Goal: Information Seeking & Learning: Learn about a topic

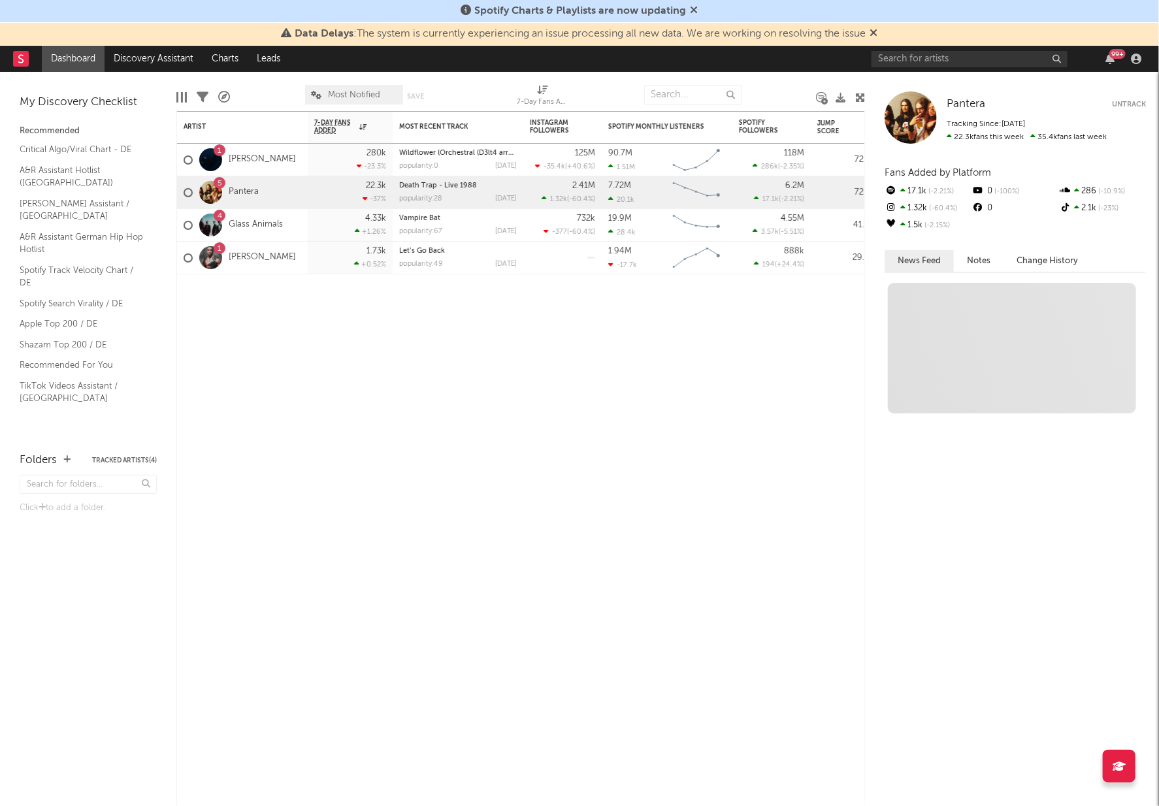
click at [957, 69] on div "99 +" at bounding box center [1009, 59] width 274 height 26
click at [952, 58] on input "text" at bounding box center [970, 59] width 196 height 16
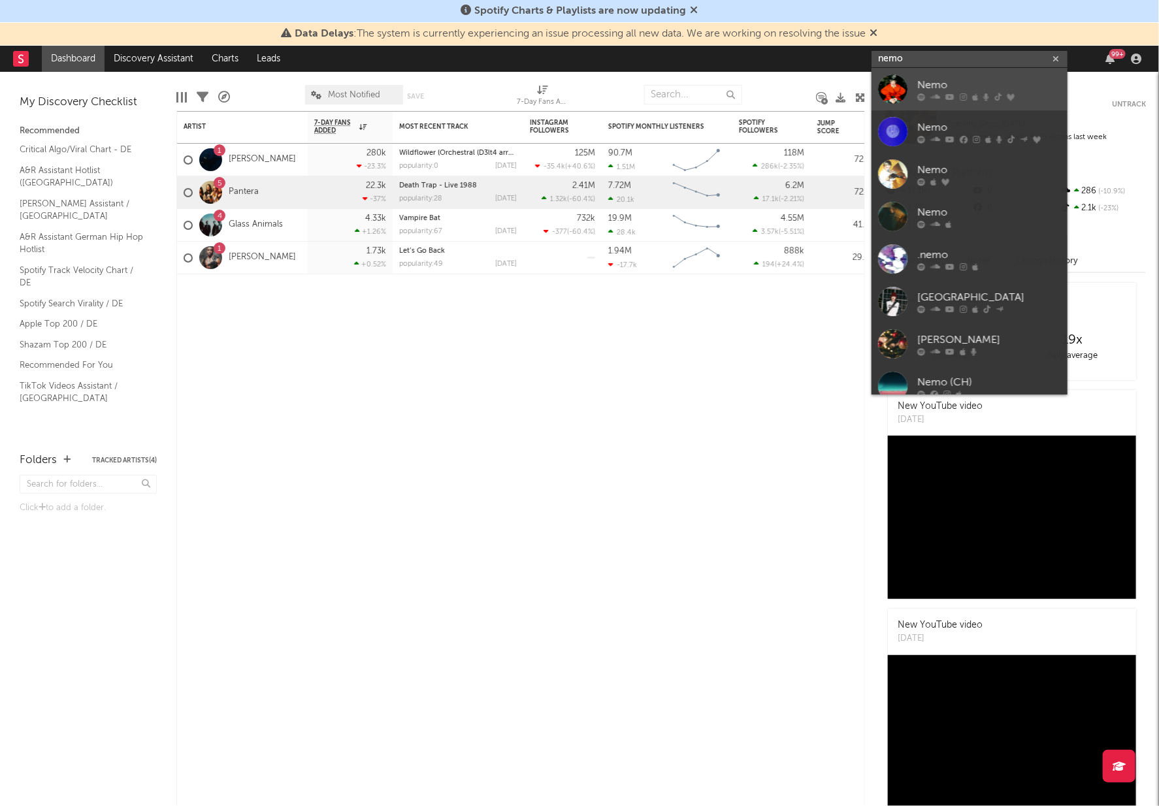
type input "nemo"
click at [950, 83] on div "Nemo" at bounding box center [990, 86] width 144 height 16
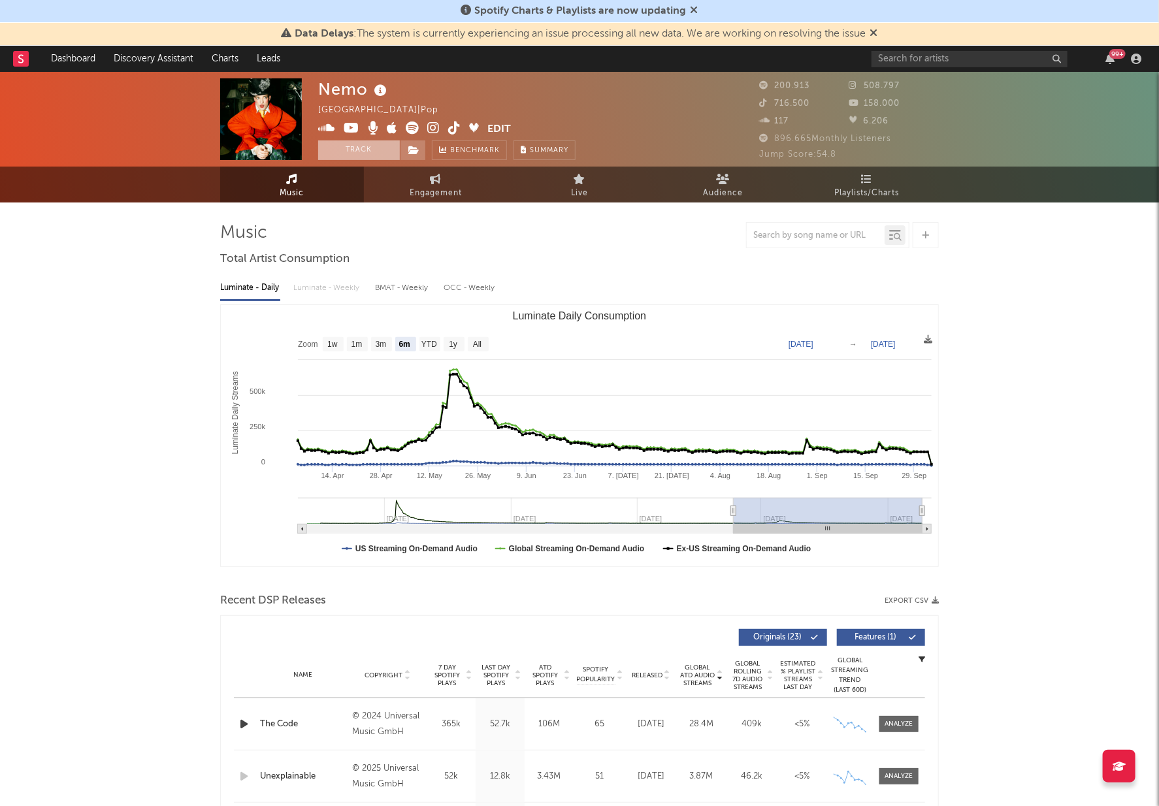
click at [390, 148] on button "Track" at bounding box center [359, 151] width 82 height 20
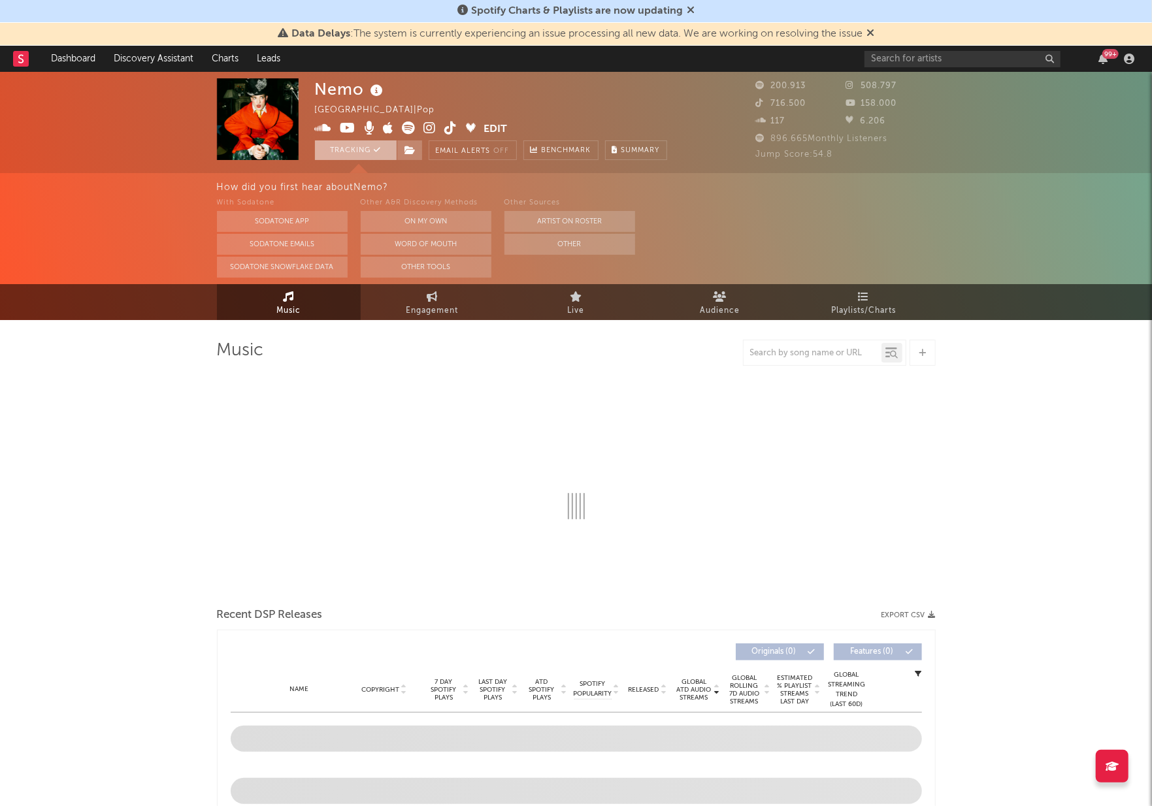
click at [397, 151] on button "Tracking" at bounding box center [356, 151] width 82 height 20
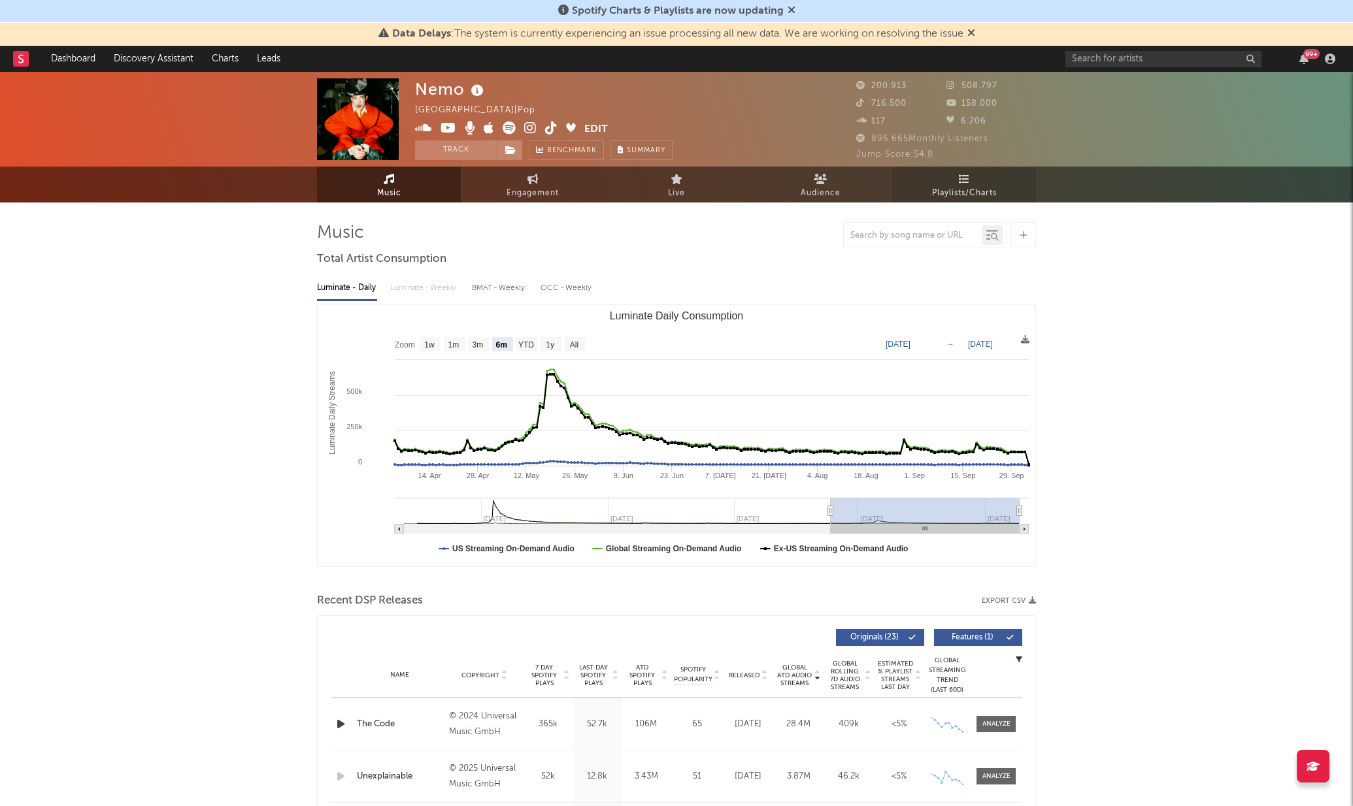
click at [954, 178] on link "Playlists/Charts" at bounding box center [964, 185] width 144 height 36
click at [964, 183] on icon at bounding box center [964, 179] width 11 height 10
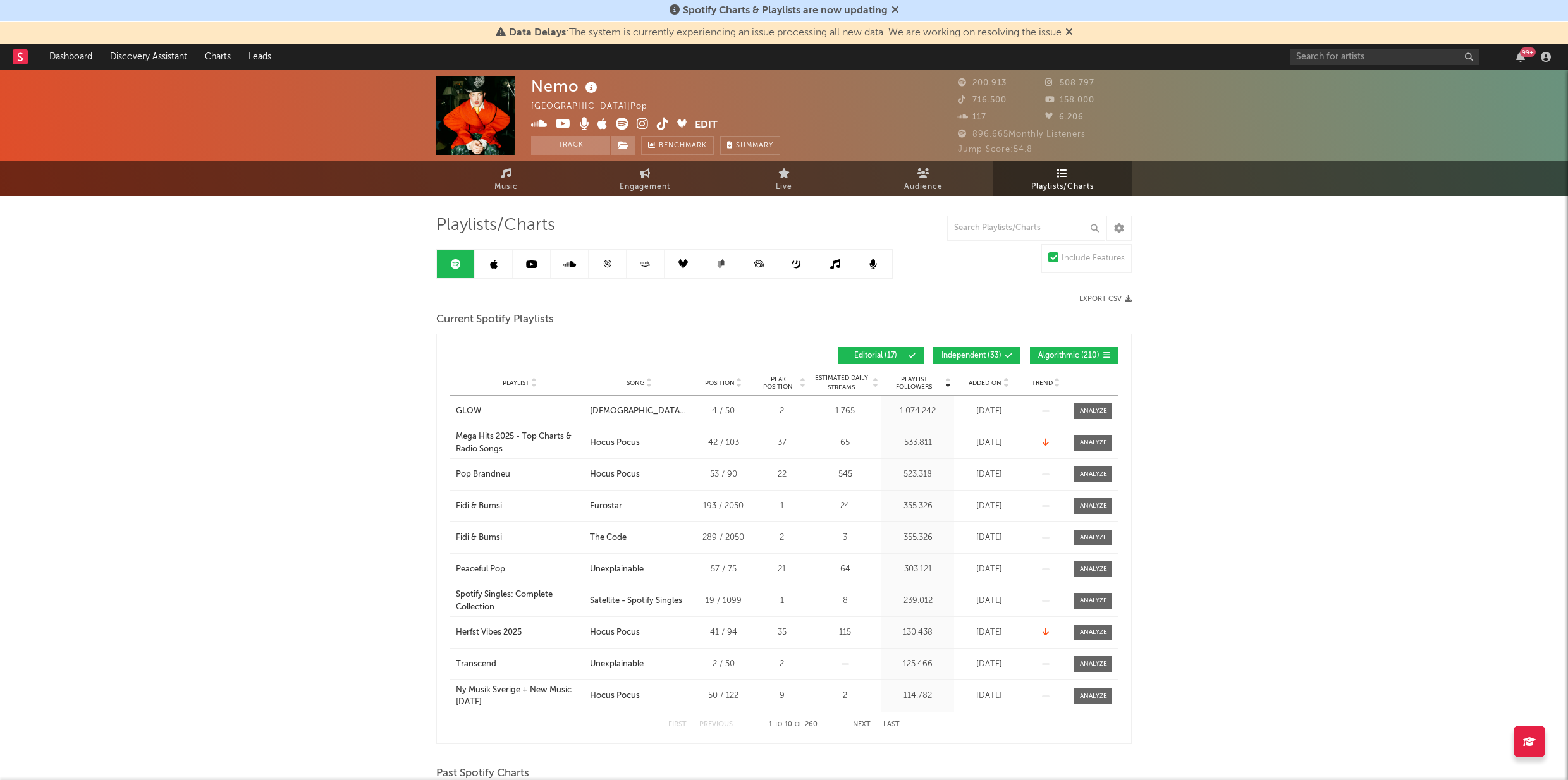
click at [490, 263] on icon at bounding box center [494, 264] width 8 height 10
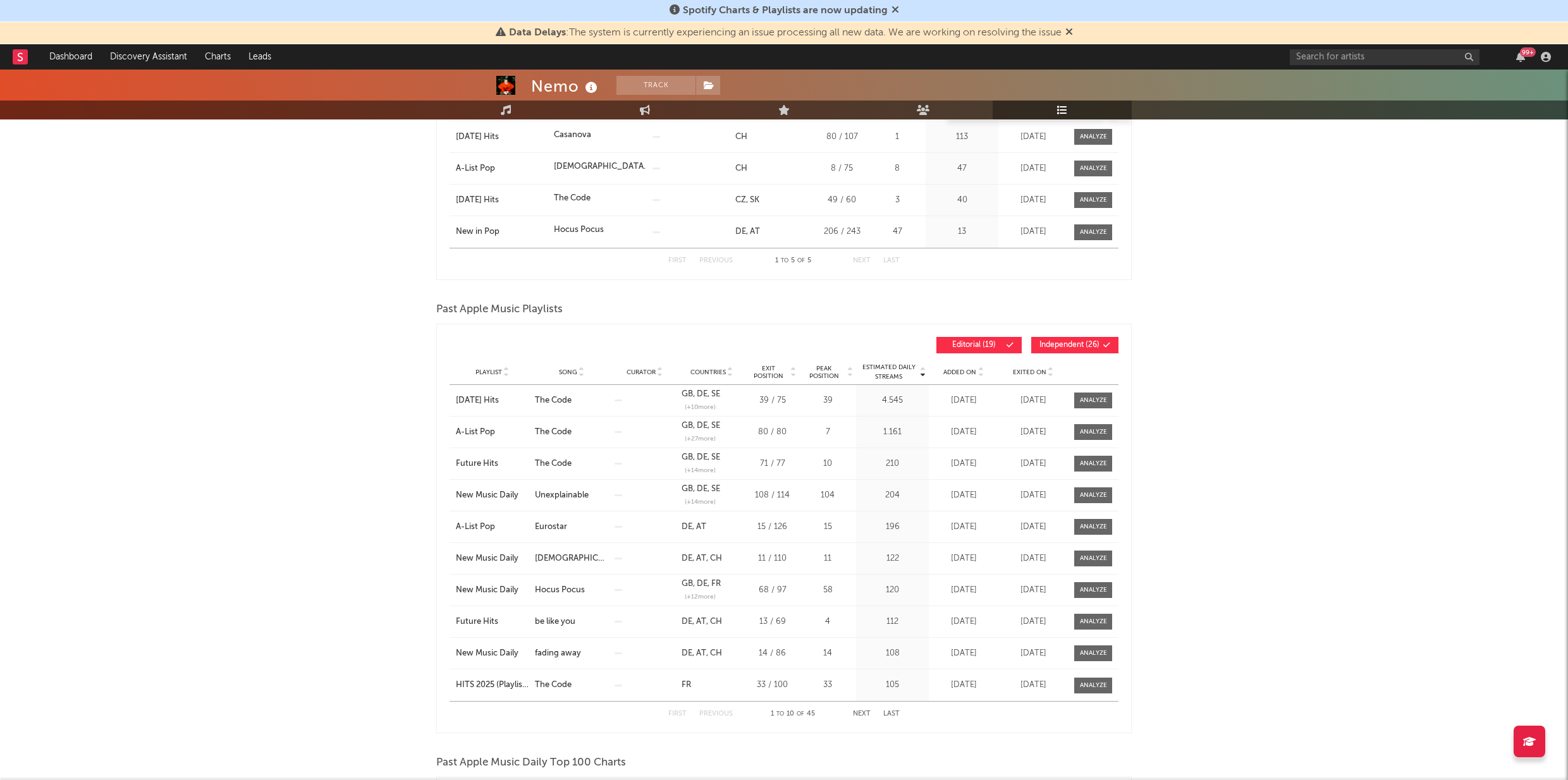
scroll to position [287, 0]
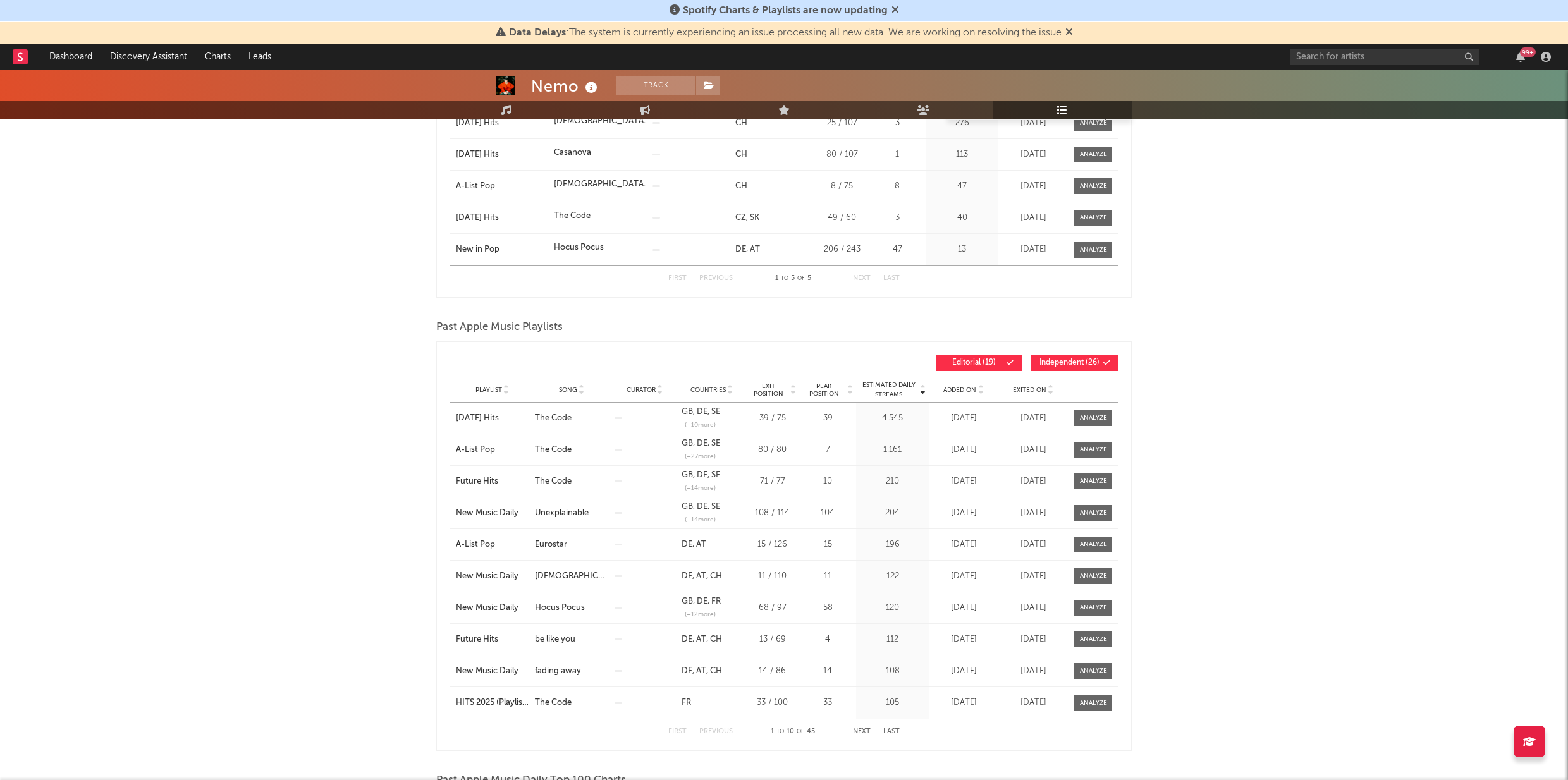
click at [957, 389] on span "Added On" at bounding box center [960, 390] width 33 height 8
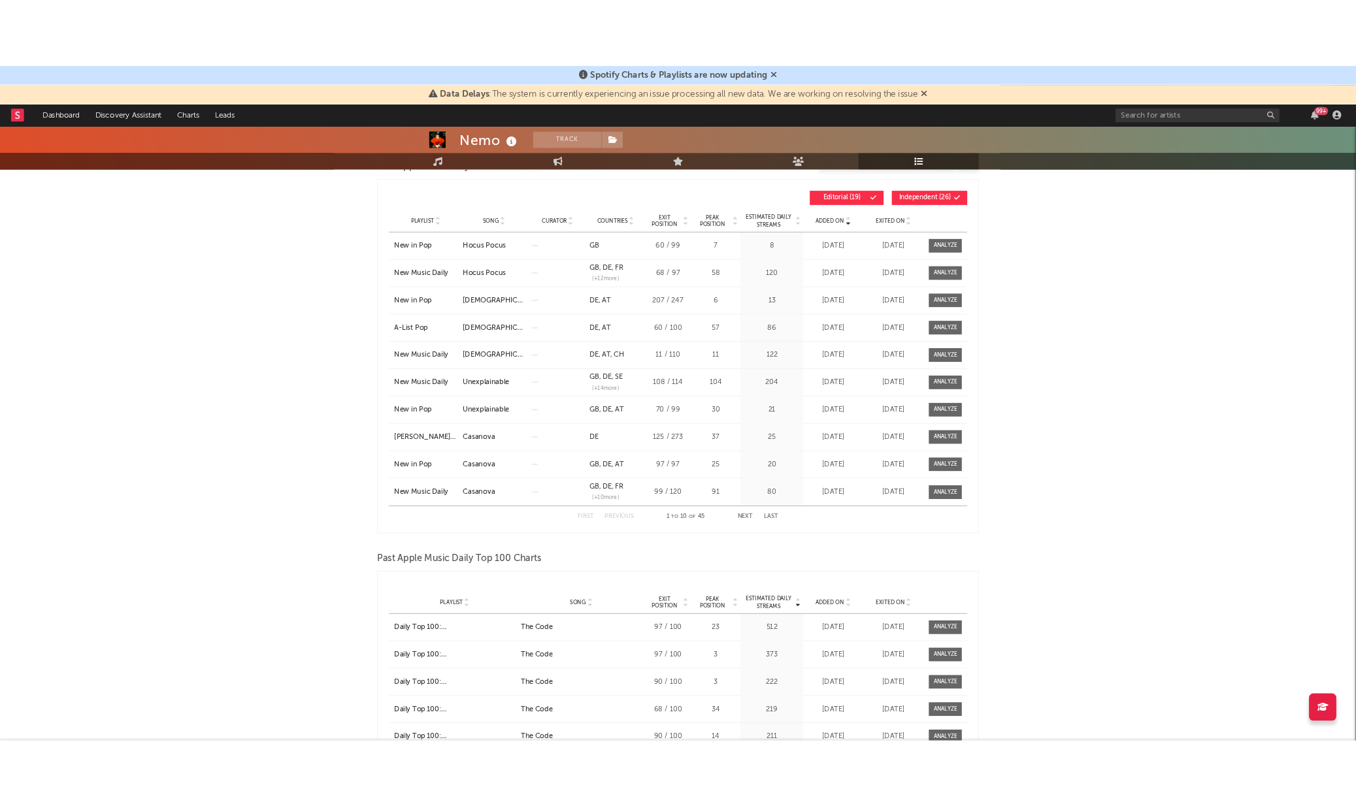
scroll to position [442, 0]
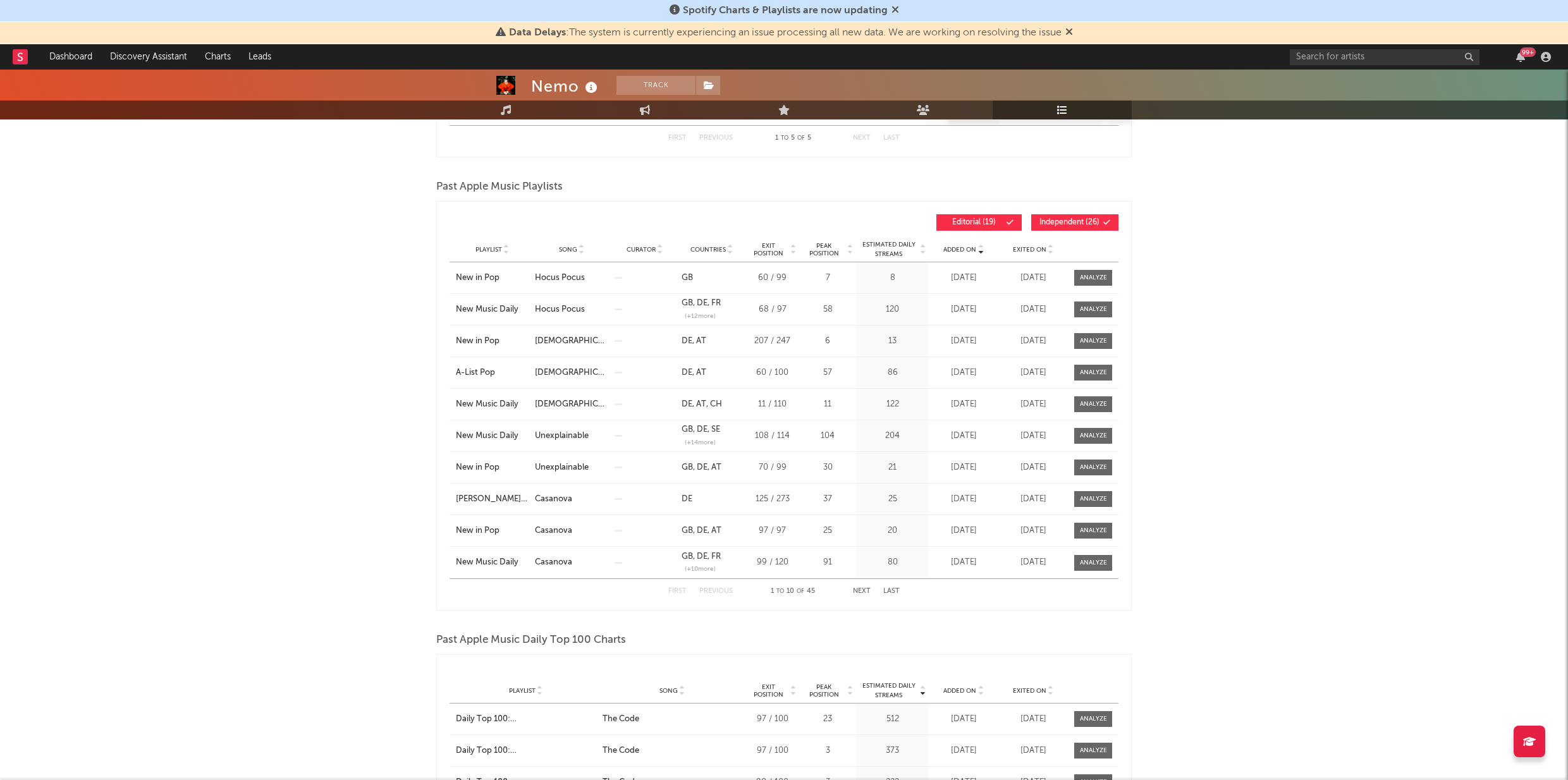
click at [860, 593] on button "Next" at bounding box center [862, 591] width 17 height 7
